Goal: Transaction & Acquisition: Purchase product/service

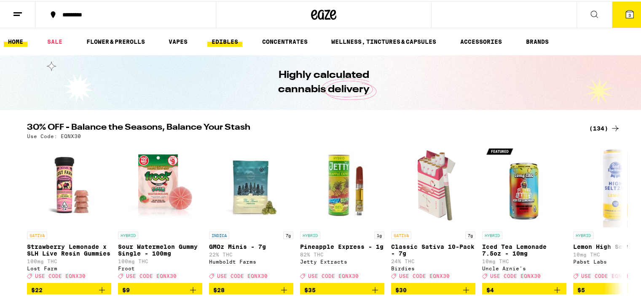
click at [234, 39] on link "EDIBLES" at bounding box center [224, 40] width 35 height 10
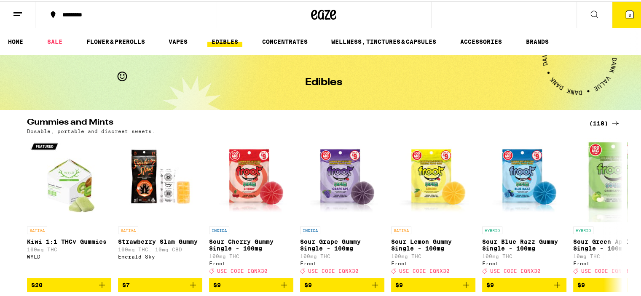
click at [598, 123] on div "(118)" at bounding box center [604, 122] width 31 height 10
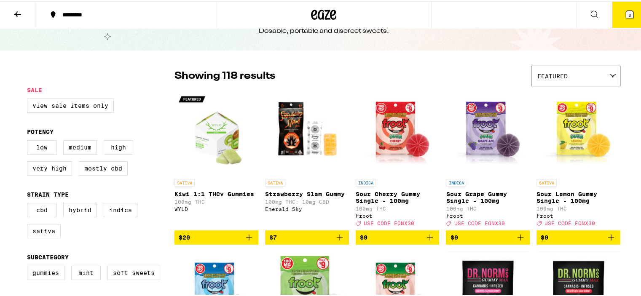
scroll to position [211, 0]
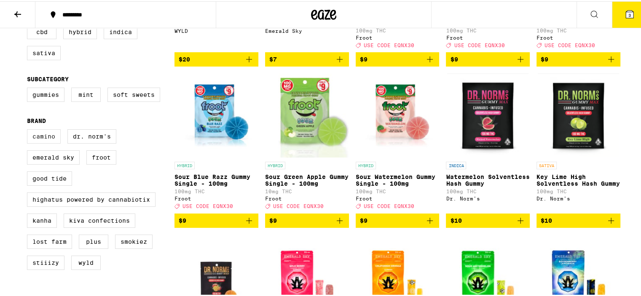
click at [27, 142] on label "Camino" at bounding box center [44, 135] width 34 height 14
click at [29, 130] on input "Camino" at bounding box center [29, 129] width 0 height 0
checkbox input "true"
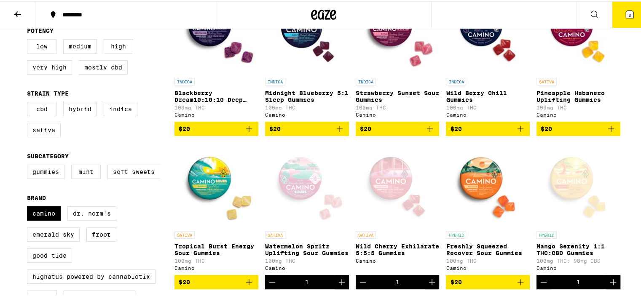
scroll to position [126, 0]
